Goal: Task Accomplishment & Management: Use online tool/utility

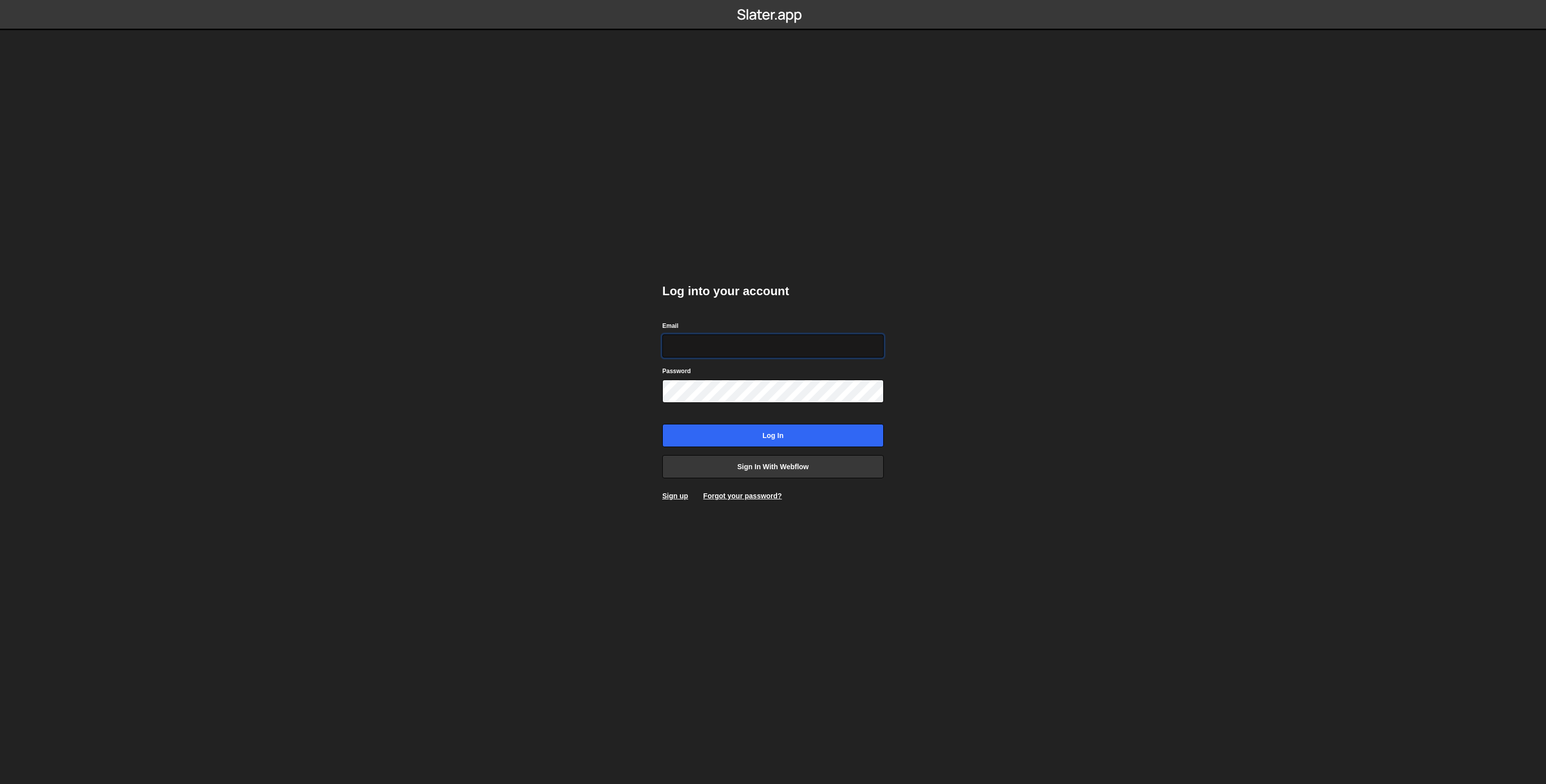
type input "[PERSON_NAME][EMAIL_ADDRESS][PERSON_NAME][DOMAIN_NAME]"
click at [744, 429] on input "Log in" at bounding box center [773, 435] width 221 height 23
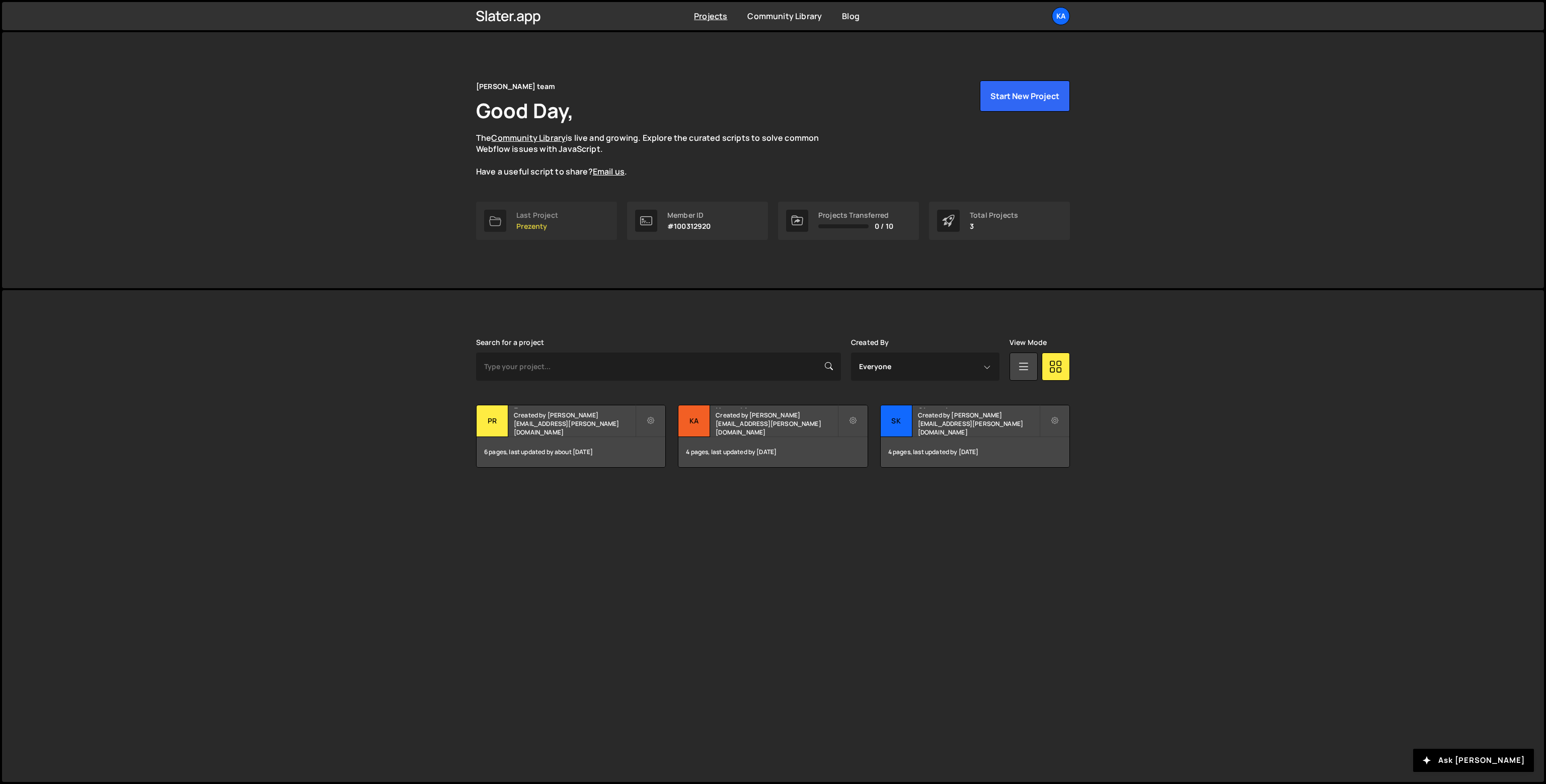
click at [546, 223] on p "Prezenty" at bounding box center [537, 226] width 42 height 8
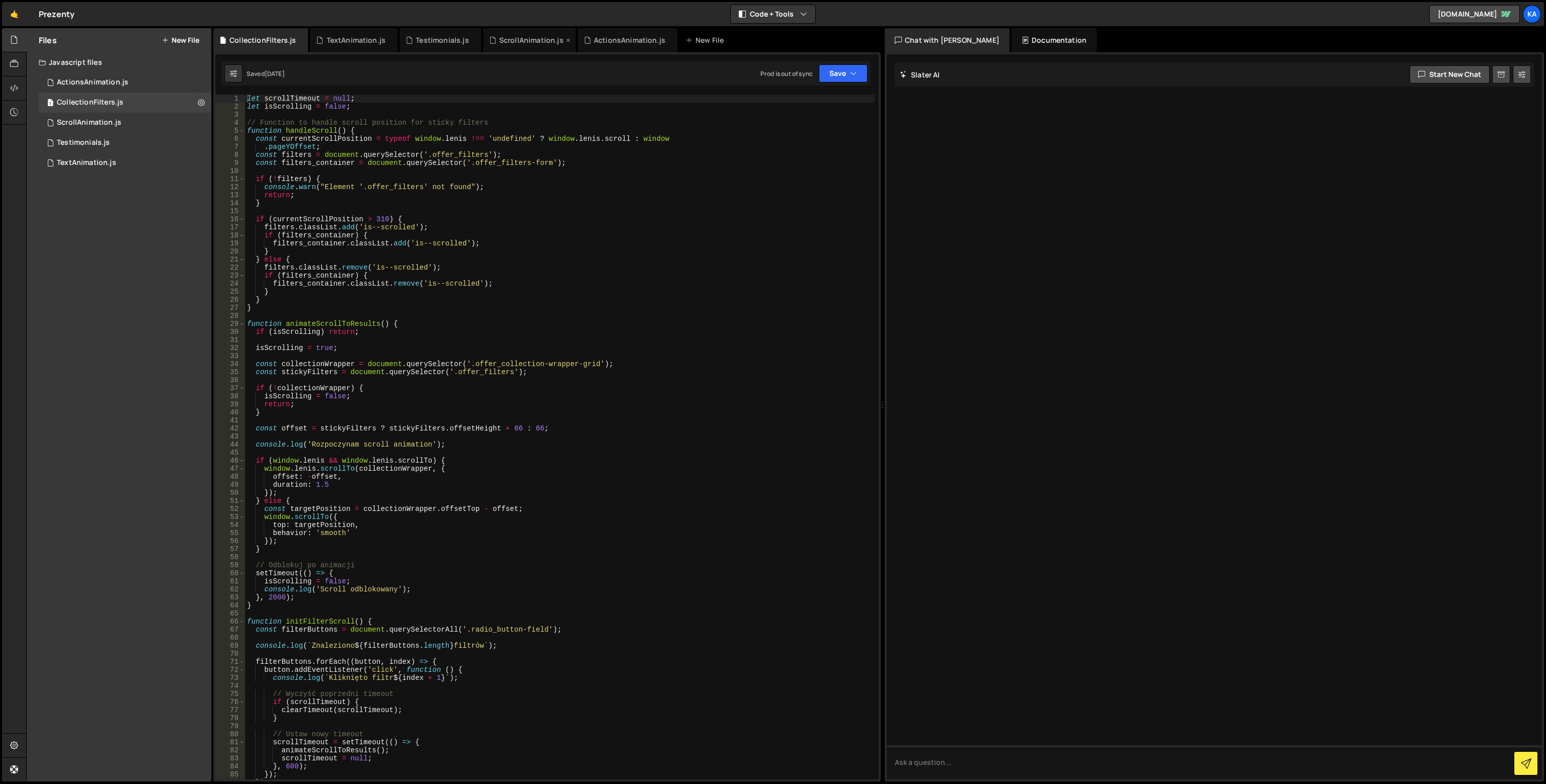
click at [508, 42] on div "ScrollAnimation.js" at bounding box center [531, 40] width 64 height 10
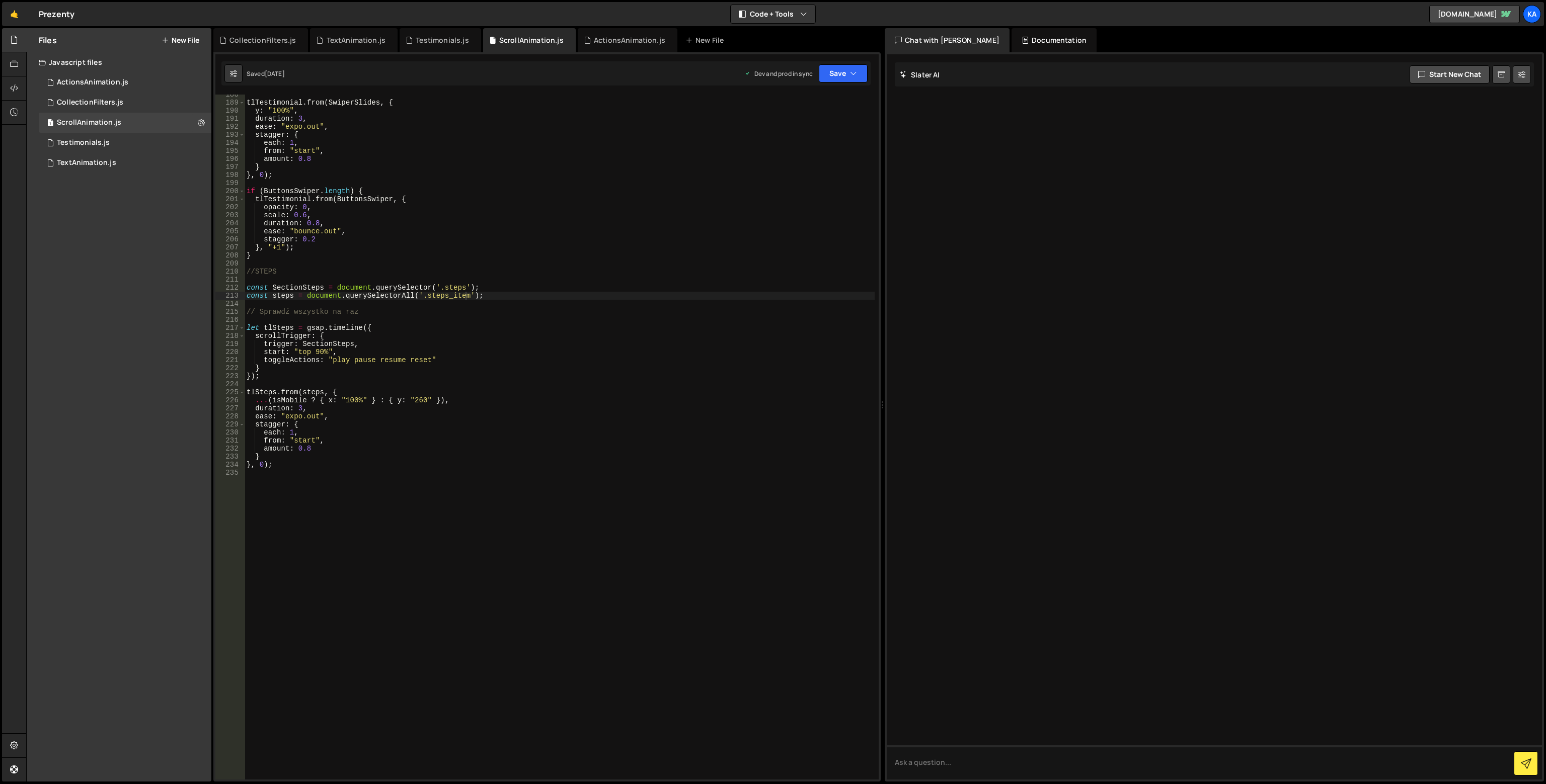
scroll to position [1297, 0]
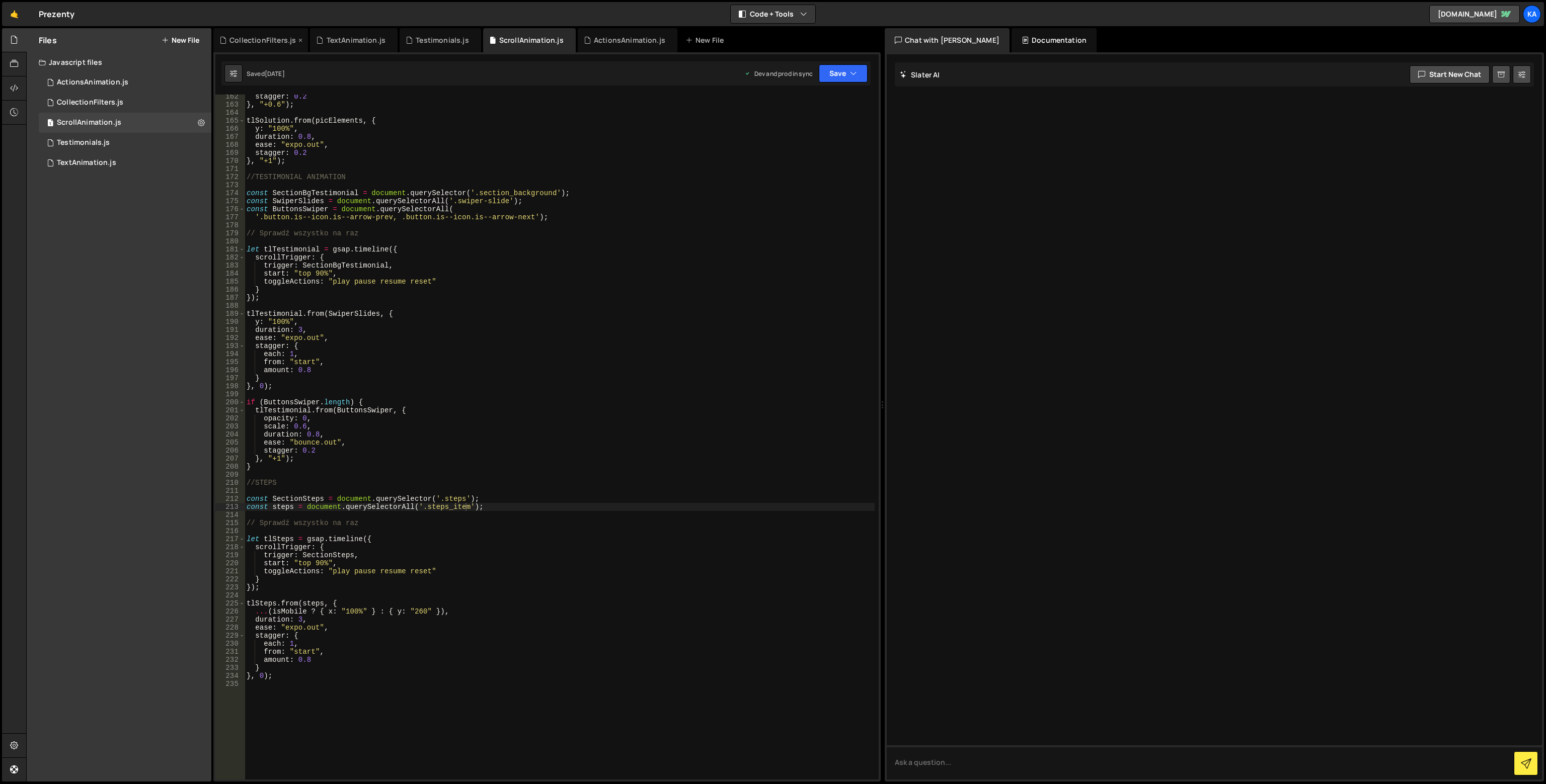
click at [257, 39] on div "CollectionFilters.js" at bounding box center [262, 40] width 67 height 10
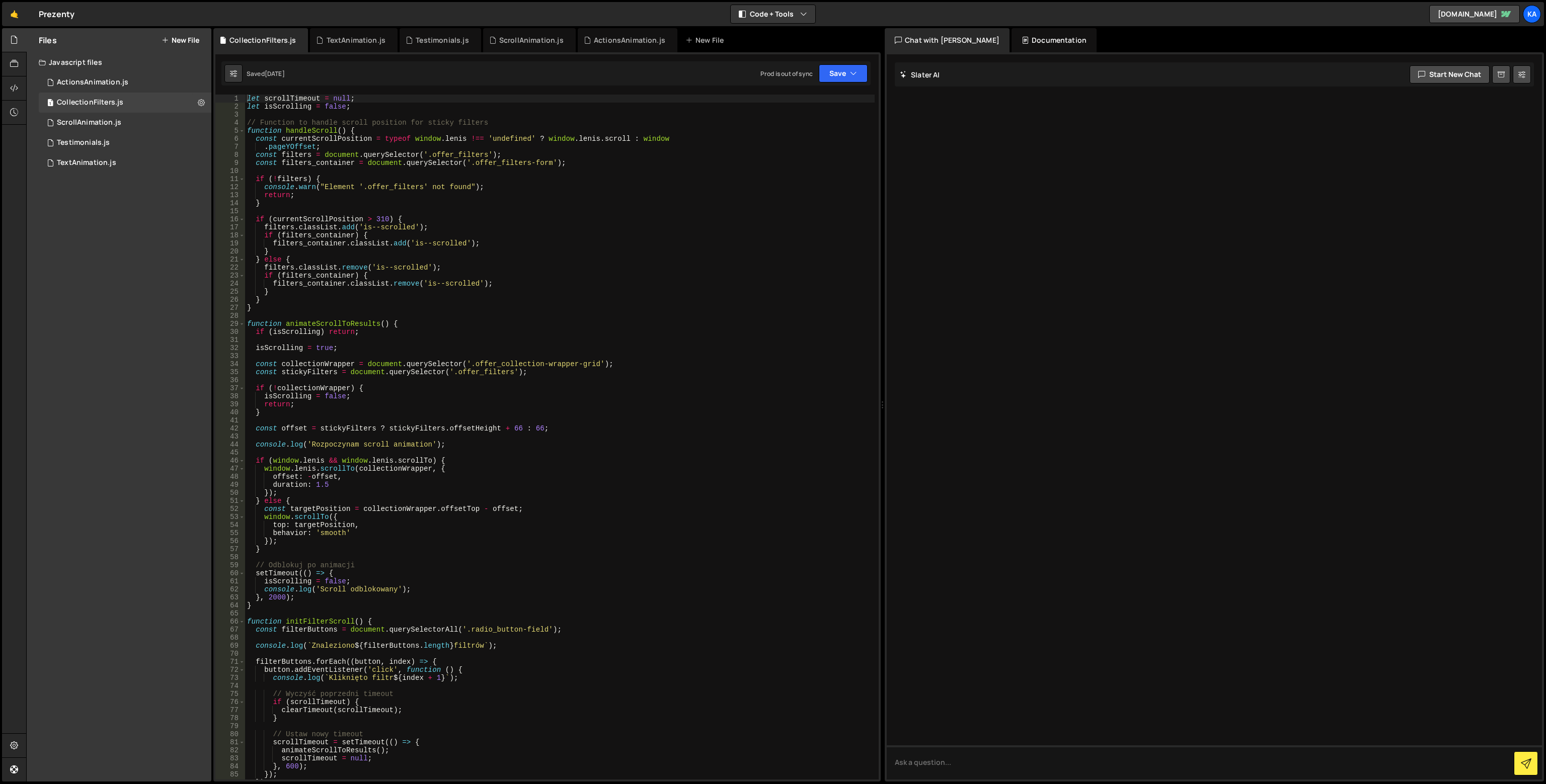
type textarea "}"
click at [287, 311] on div "let scrollTimeout = null ; let isScrolling = false ; // Function to handle scro…" at bounding box center [559, 445] width 630 height 701
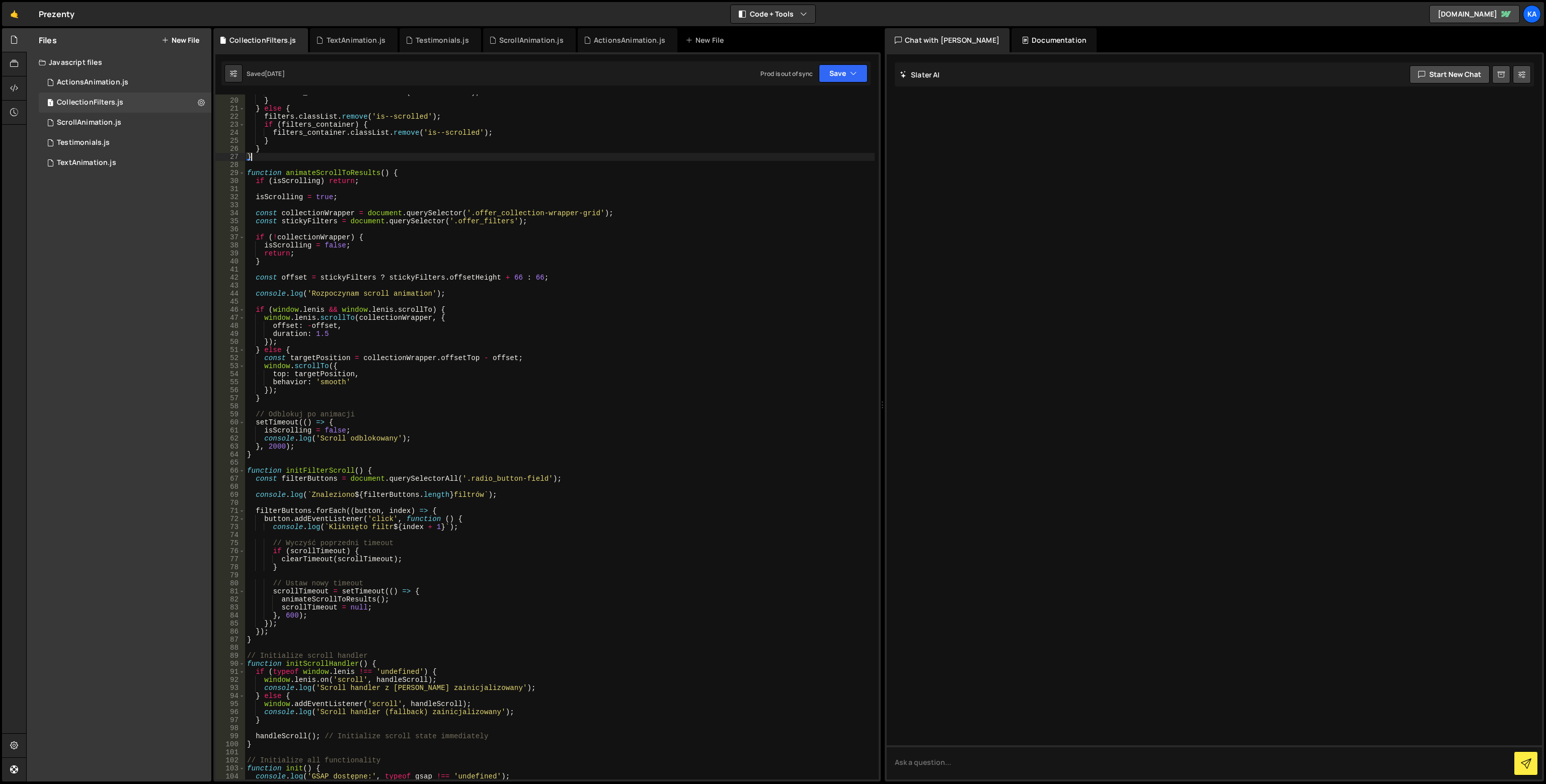
scroll to position [151, 0]
type textarea "/*"
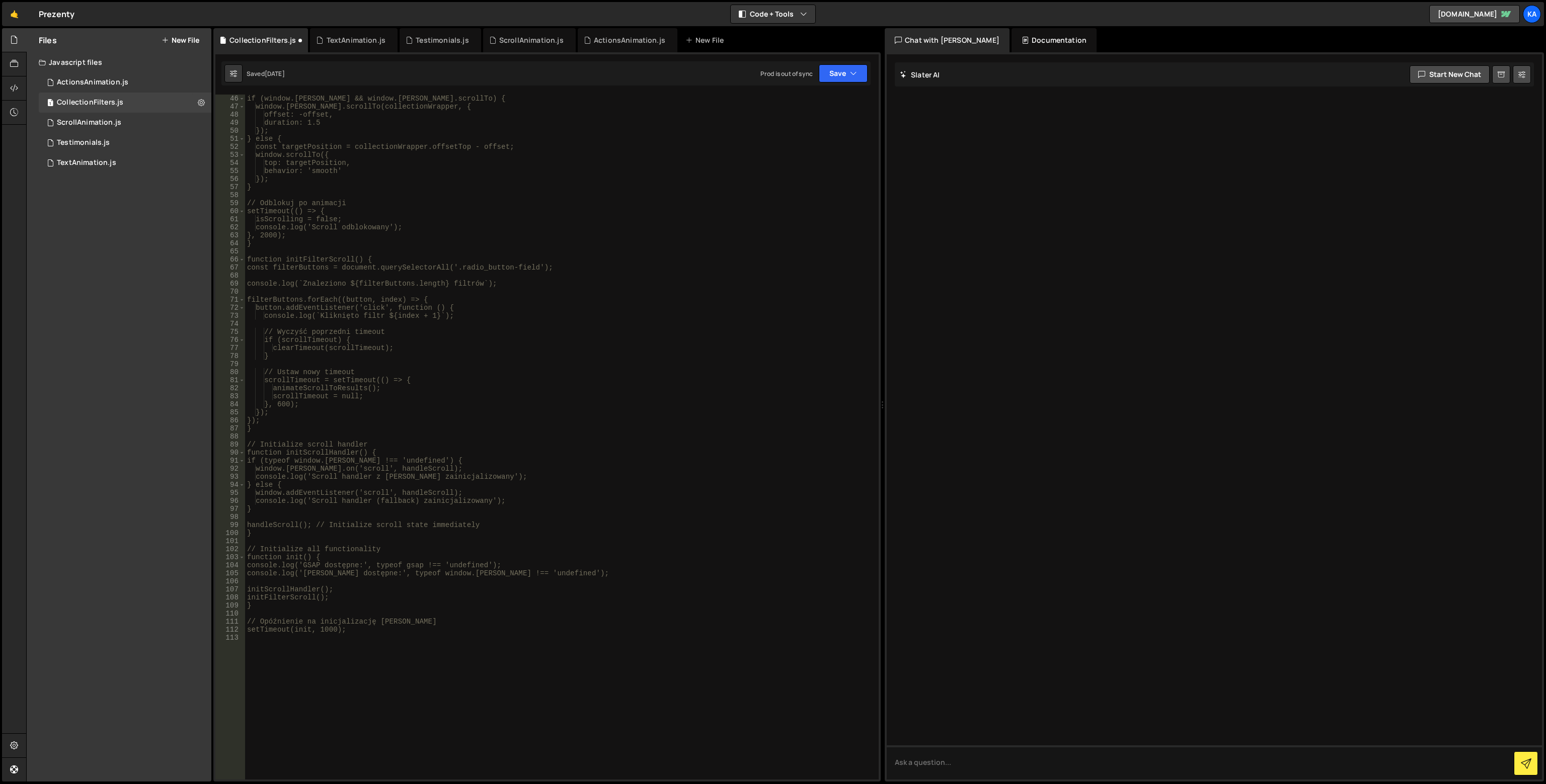
scroll to position [562, 0]
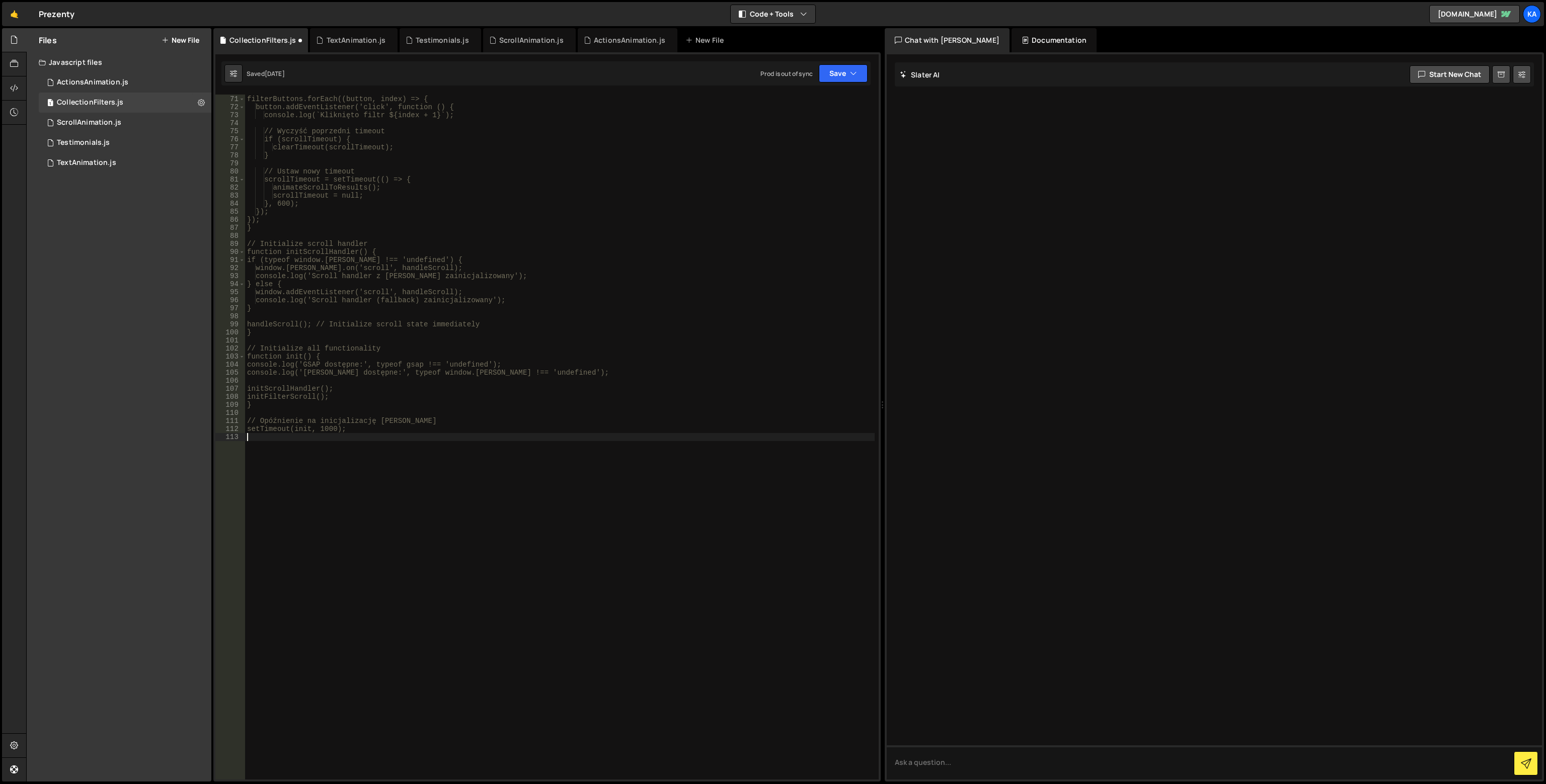
click at [320, 485] on div "filterButtons.forEach((button, index) => { button.addEventListener('click', fun…" at bounding box center [559, 437] width 630 height 701
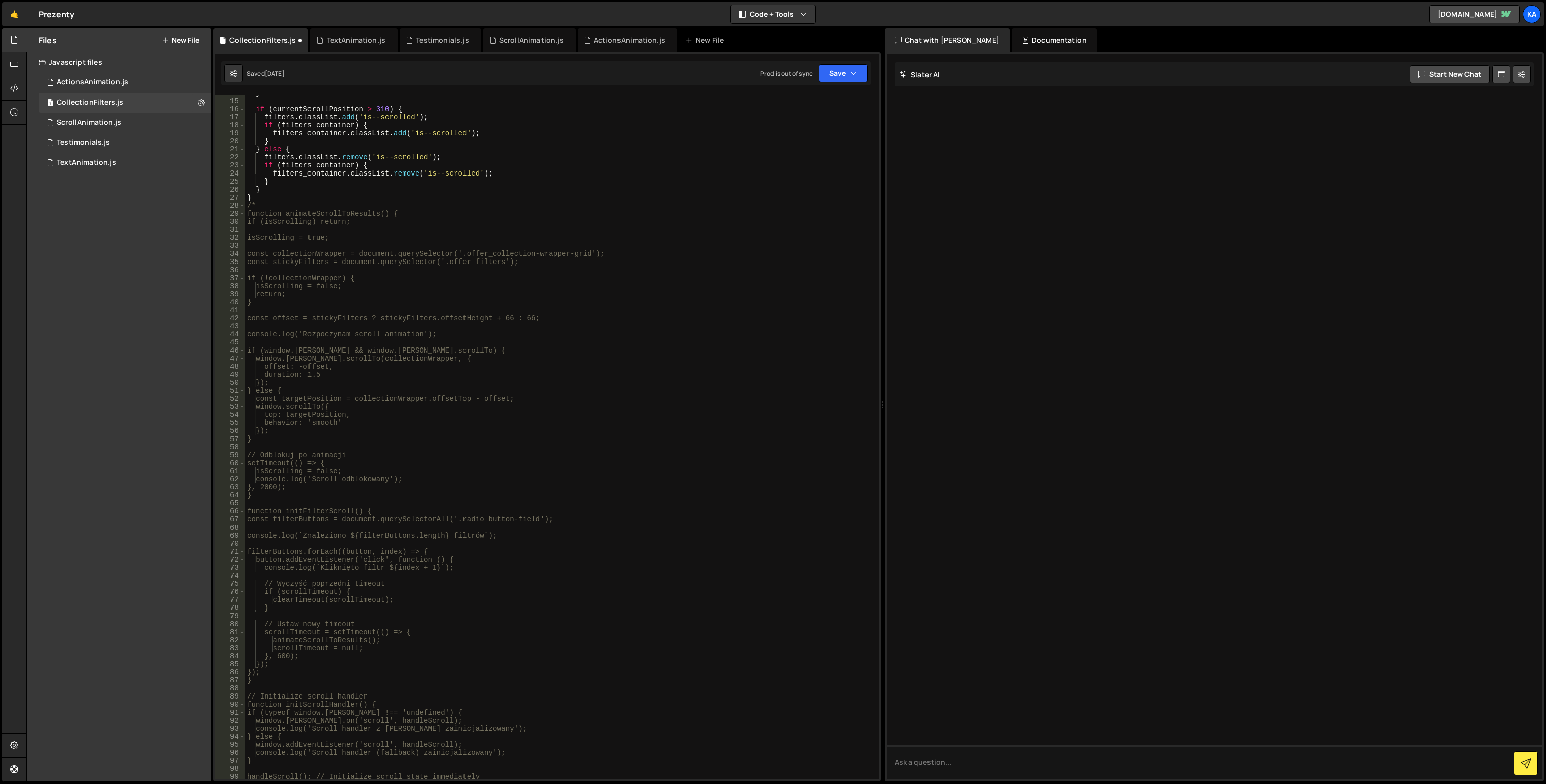
scroll to position [0, 0]
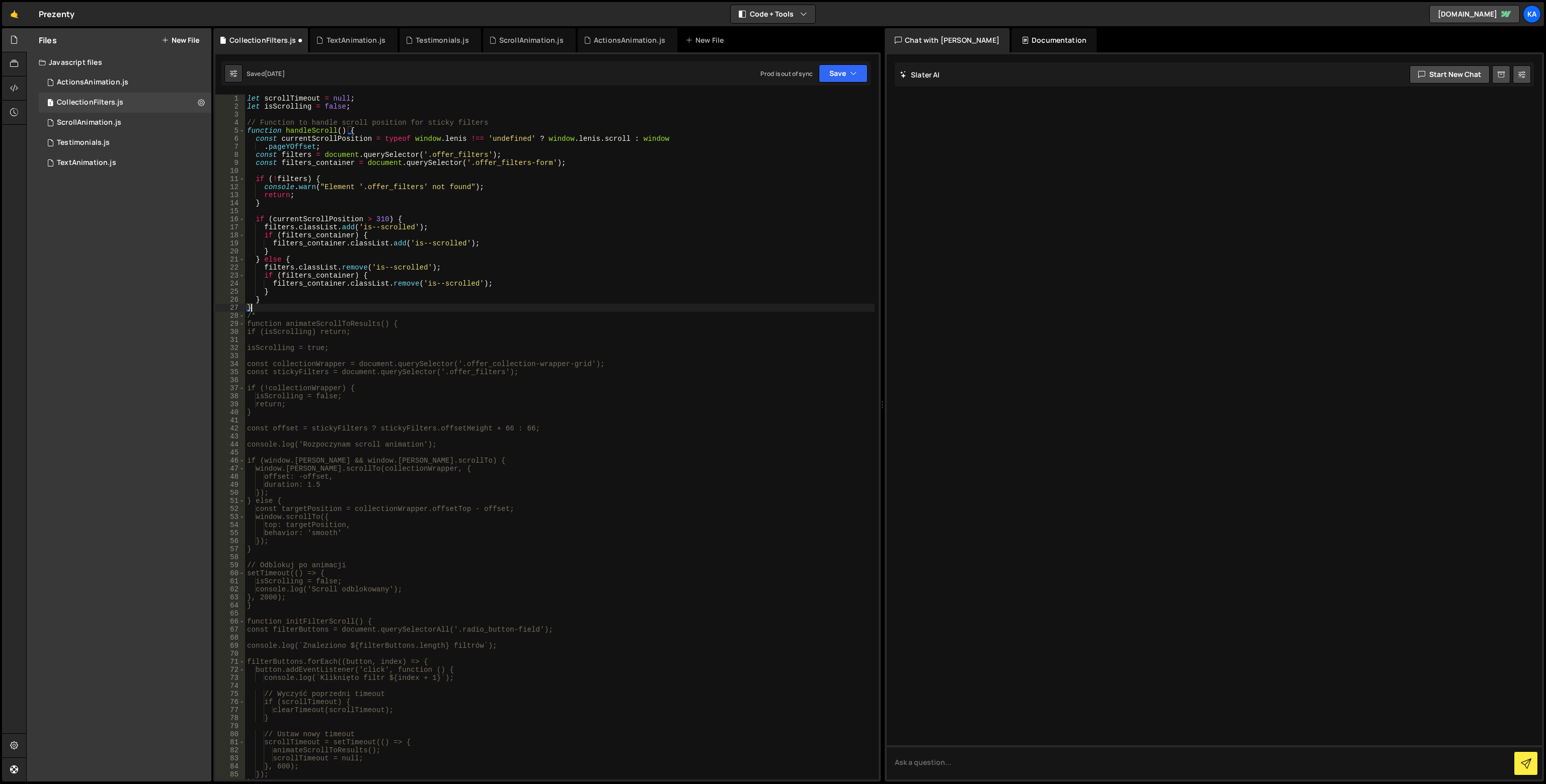
drag, startPoint x: 280, startPoint y: 310, endPoint x: 252, endPoint y: 311, distance: 28.0
click at [252, 311] on div "let scrollTimeout = null ; let isScrolling = false ; // Function to handle scro…" at bounding box center [559, 445] width 630 height 701
drag, startPoint x: 263, startPoint y: 316, endPoint x: 240, endPoint y: 317, distance: 23.0
click at [240, 317] on div "} 1 2 3 4 5 6 7 8 9 10 11 12 13 14 15 16 17 18 19 20 21 22 23 24 25 26 27 28 29…" at bounding box center [547, 437] width 663 height 685
type textarea "/*"
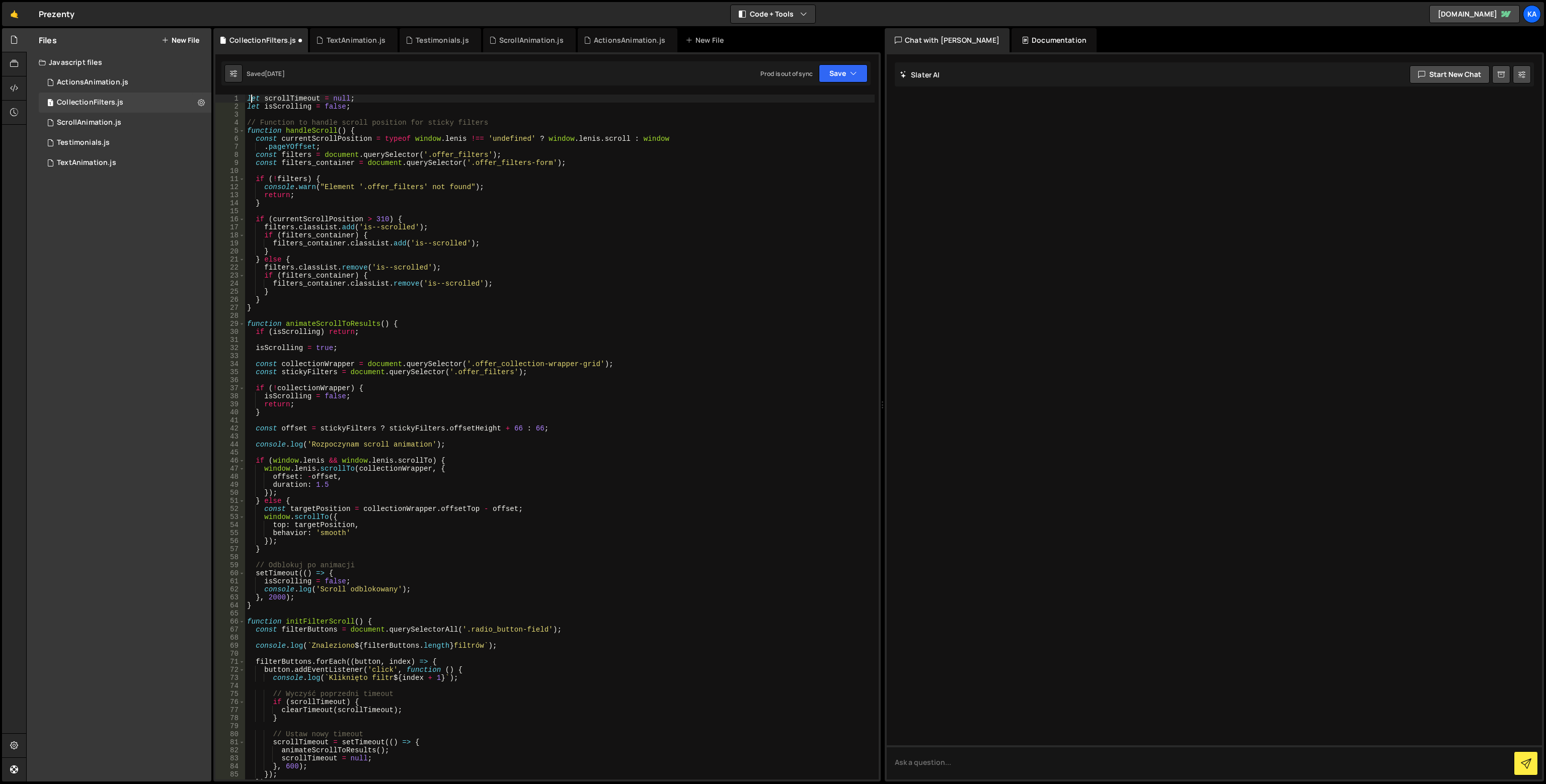
click at [250, 102] on div "let scrollTimeout = null ; let isScrolling = false ; // Function to handle scro…" at bounding box center [559, 445] width 630 height 701
click at [247, 98] on div "let scrollTimeout = null ; let isScrolling = false ; // Function to handle scro…" at bounding box center [559, 445] width 630 height 701
type textarea "let scrollTimeout = null;"
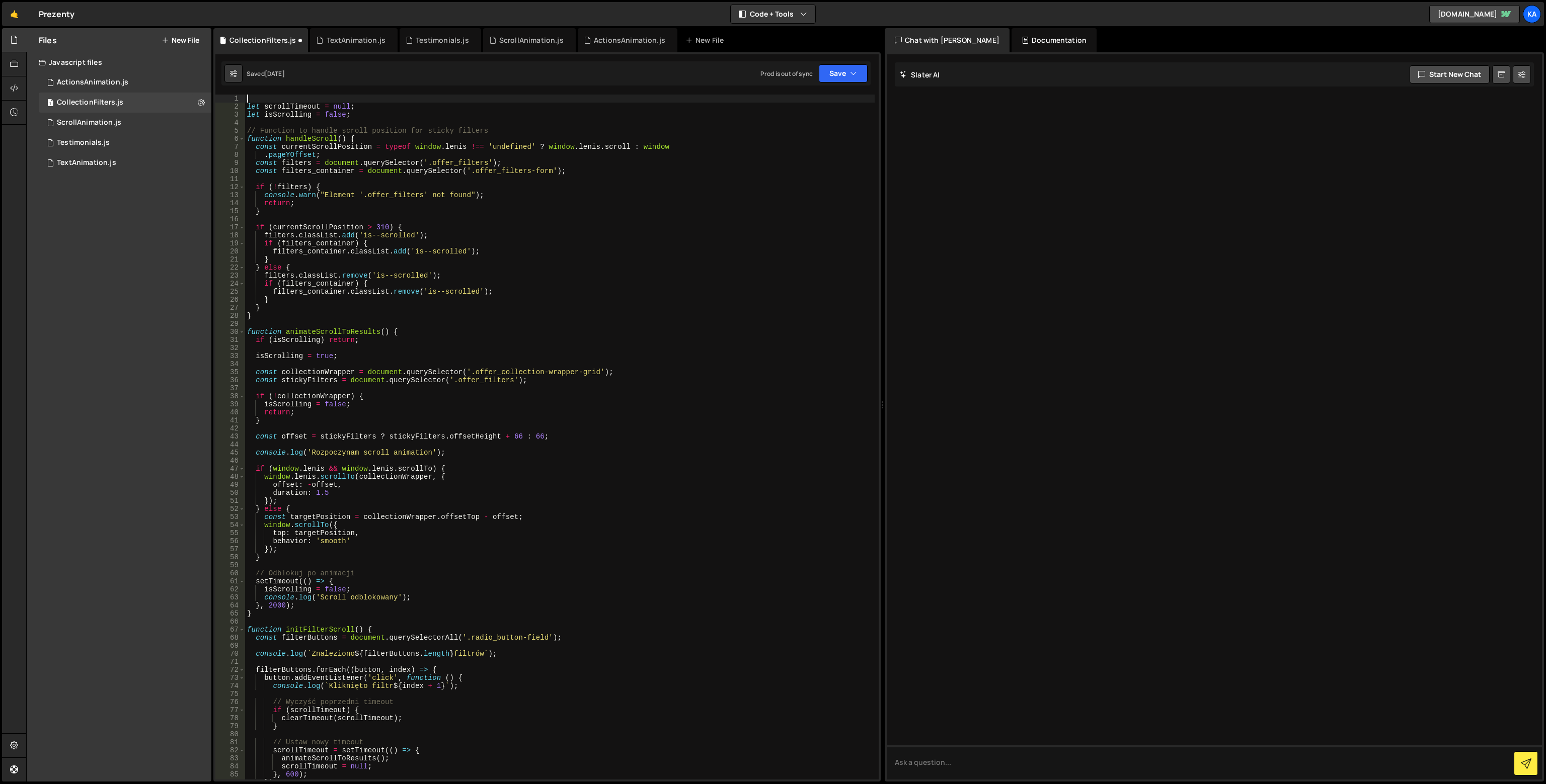
paste textarea "/*"
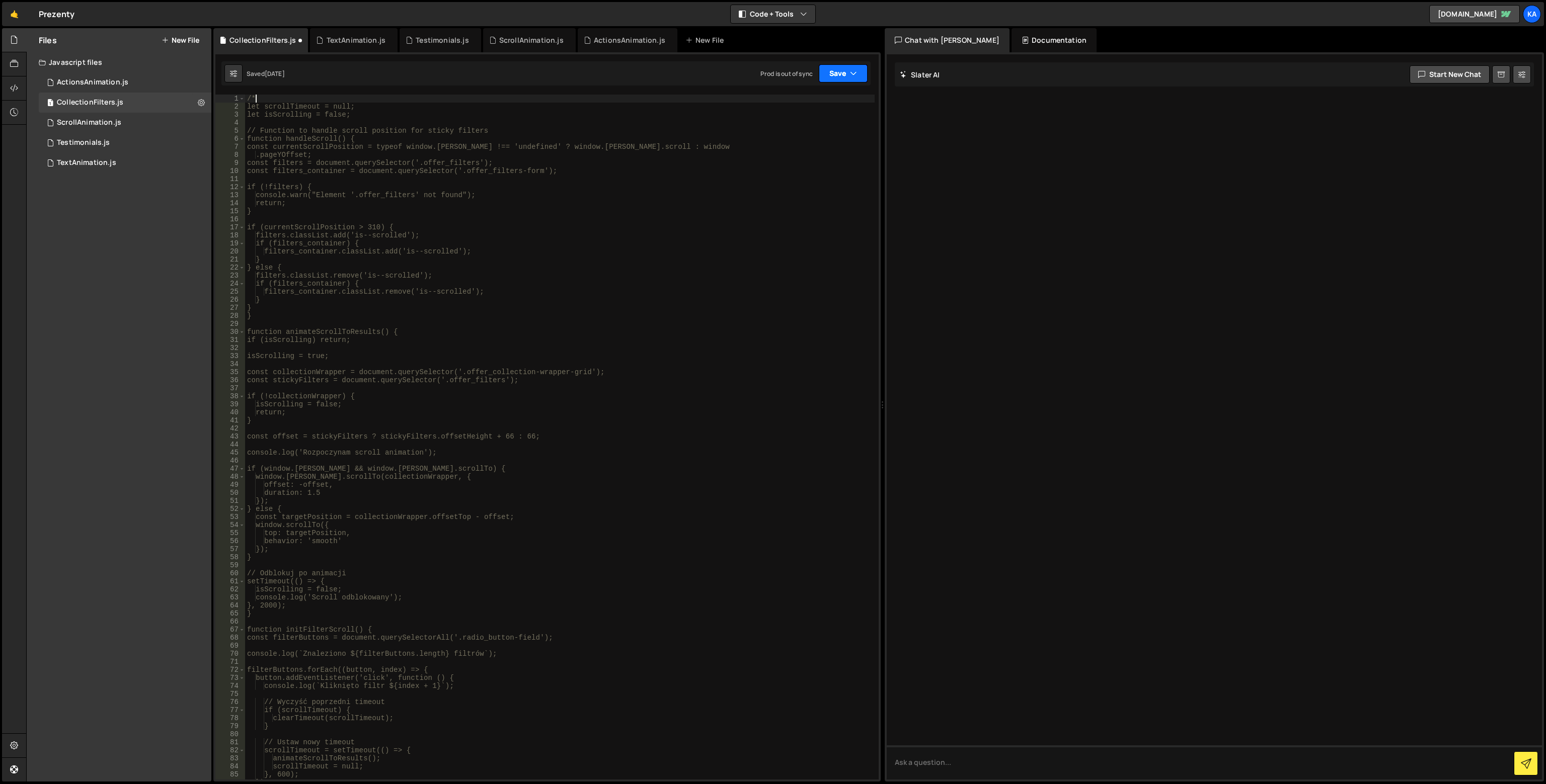
type textarea "/*"
click at [831, 65] on button "Save" at bounding box center [843, 73] width 49 height 18
click at [825, 143] on div "Saved 1 week ago" at bounding box center [810, 142] width 104 height 12
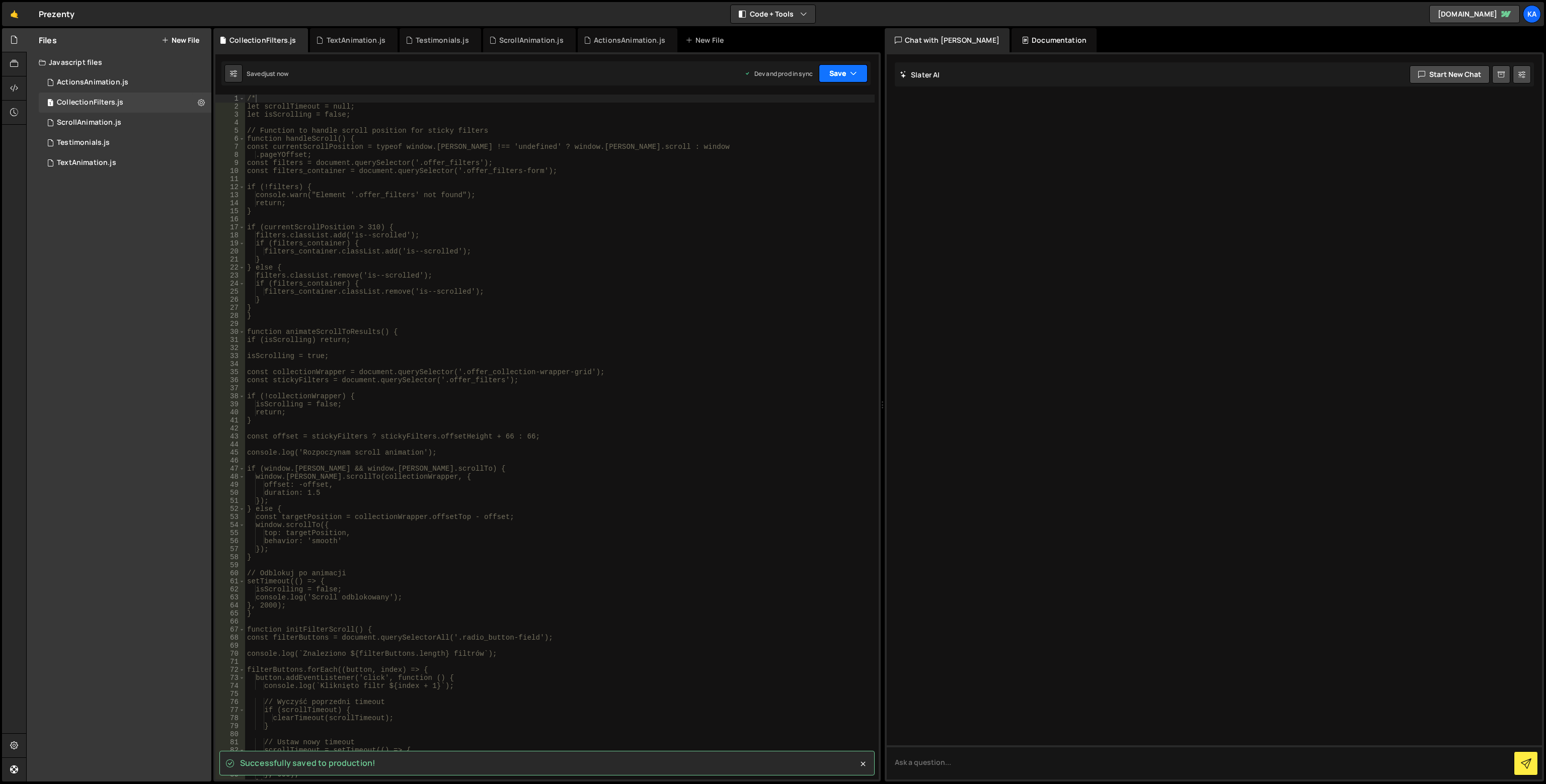
click at [831, 75] on button "Save" at bounding box center [843, 73] width 49 height 18
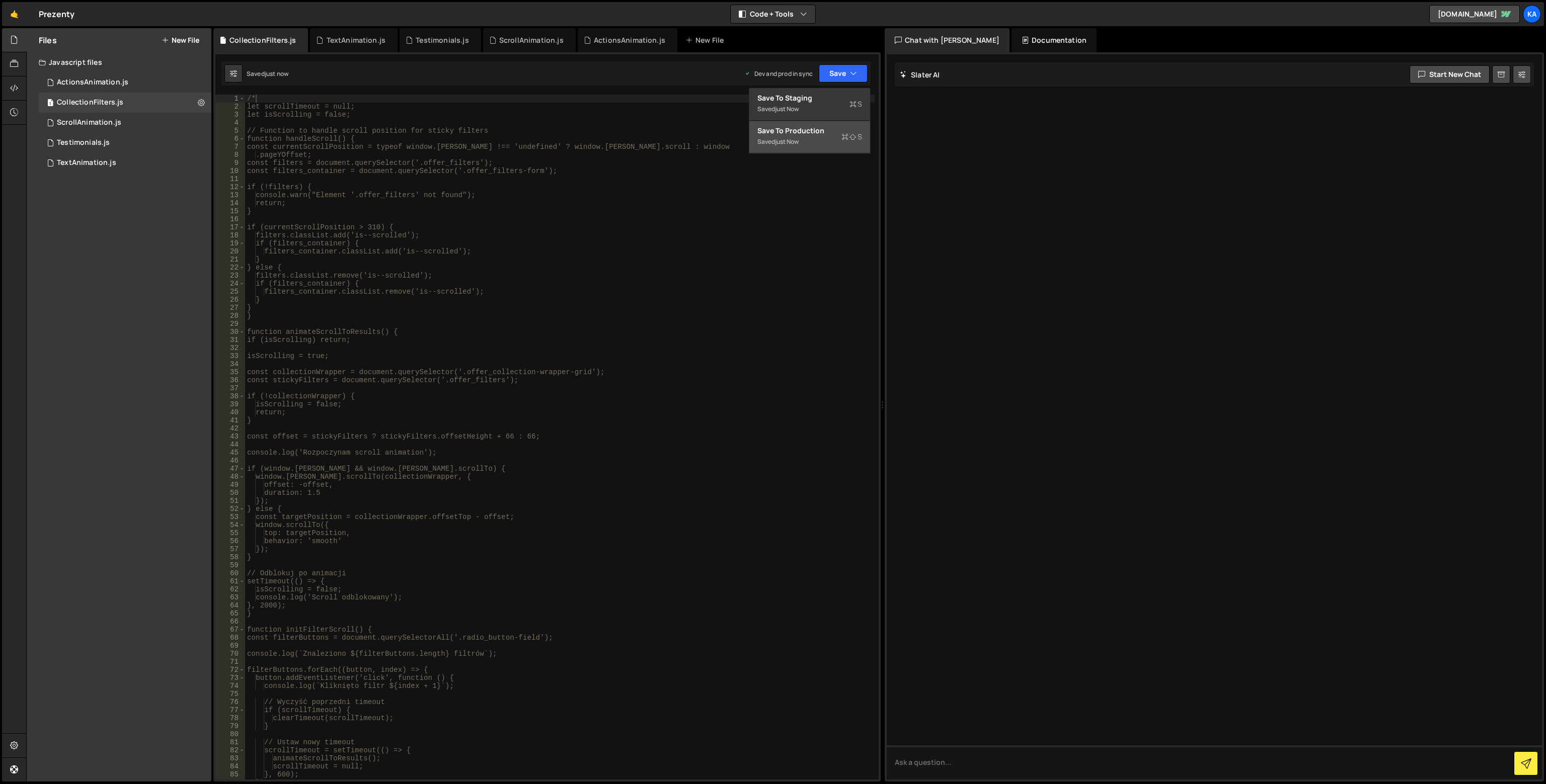
click at [795, 147] on div "Saved just now" at bounding box center [810, 142] width 104 height 12
